Goal: Information Seeking & Learning: Learn about a topic

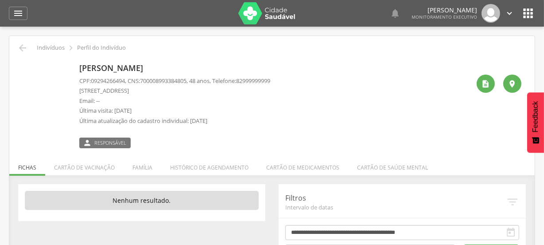
scroll to position [35, 0]
click at [480, 86] on div "" at bounding box center [486, 83] width 18 height 18
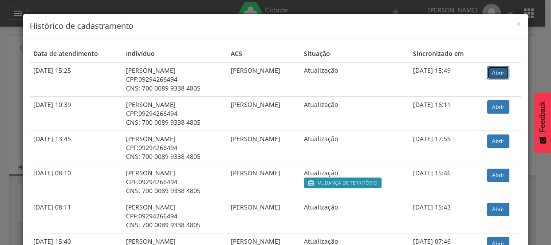
click at [500, 71] on link "Abrir" at bounding box center [498, 72] width 22 height 13
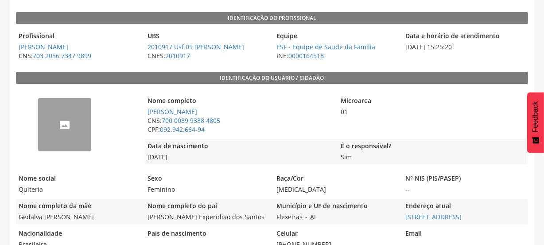
scroll to position [161, 0]
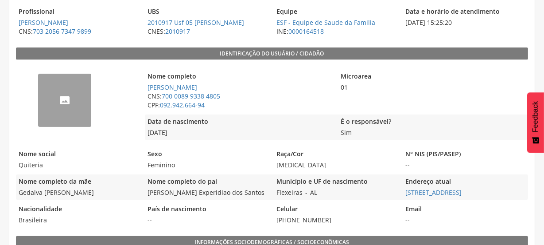
click at [38, 79] on img "--" at bounding box center [38, 79] width 0 height 0
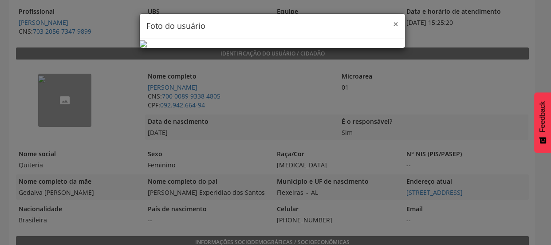
click at [394, 23] on span "×" at bounding box center [395, 24] width 5 height 12
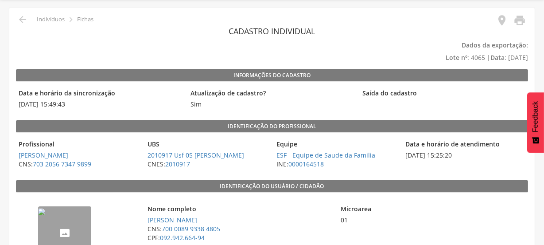
scroll to position [0, 0]
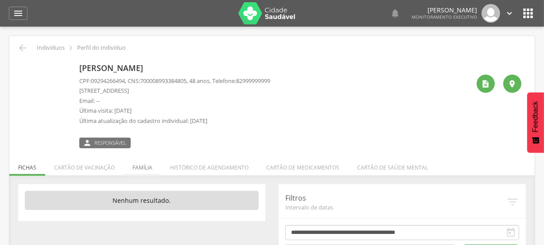
click at [133, 164] on li "Família" at bounding box center [143, 165] width 38 height 21
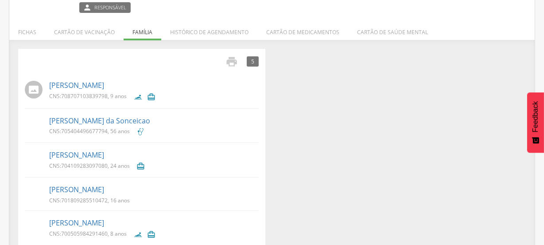
scroll to position [149, 0]
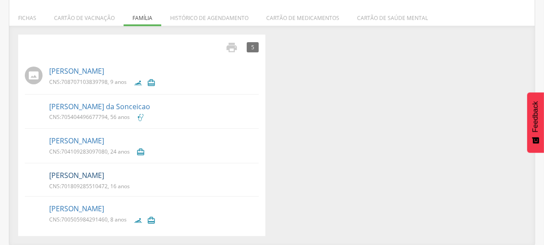
click at [94, 176] on link "[PERSON_NAME]" at bounding box center [76, 175] width 55 height 10
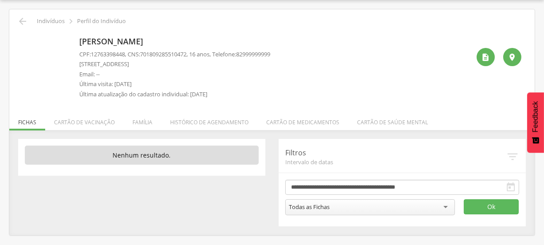
click at [23, 38] on img at bounding box center [23, 38] width 0 height 0
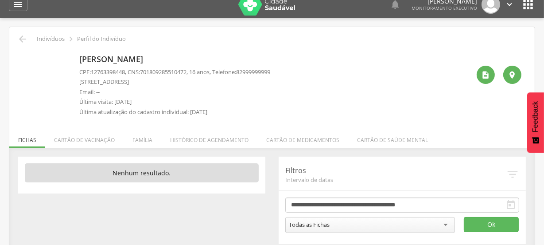
scroll to position [0, 0]
